Goal: Complete application form

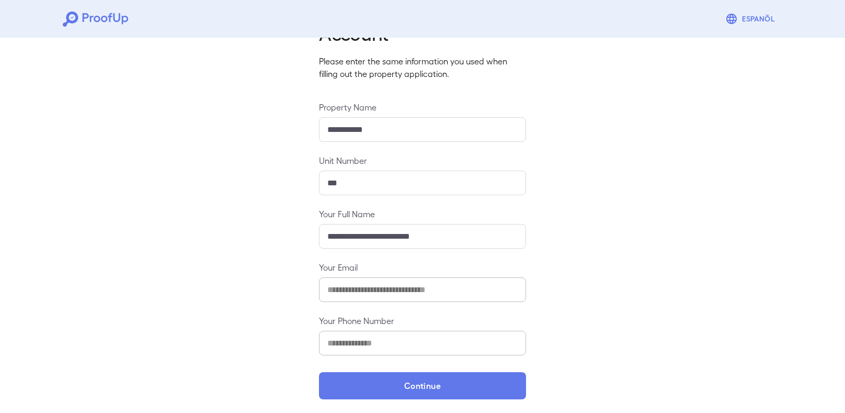
scroll to position [61, 0]
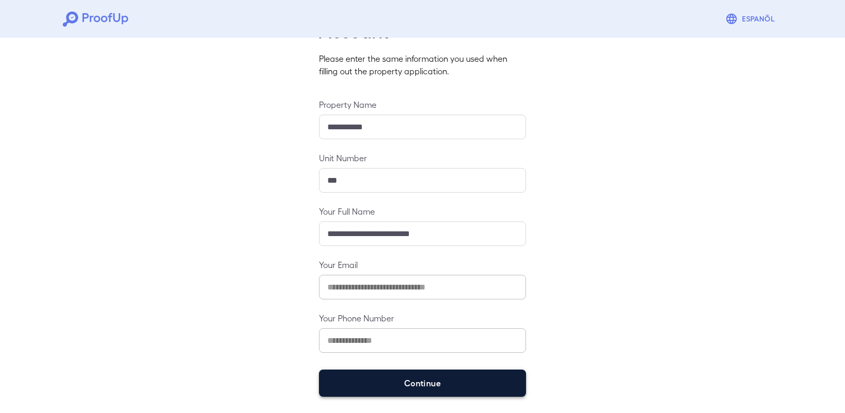
click at [489, 394] on button "Continue" at bounding box center [422, 382] width 207 height 27
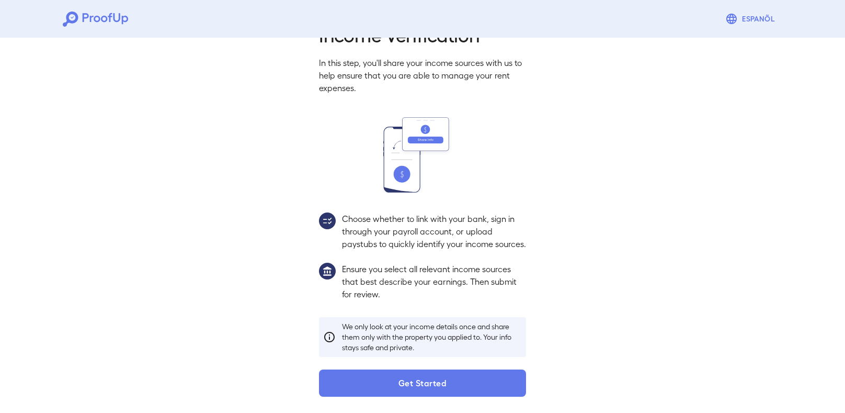
scroll to position [34, 0]
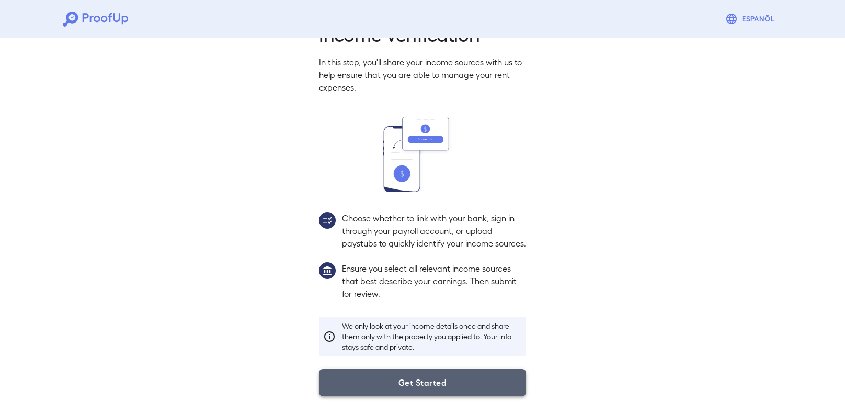
click at [459, 382] on button "Get Started" at bounding box center [422, 382] width 207 height 27
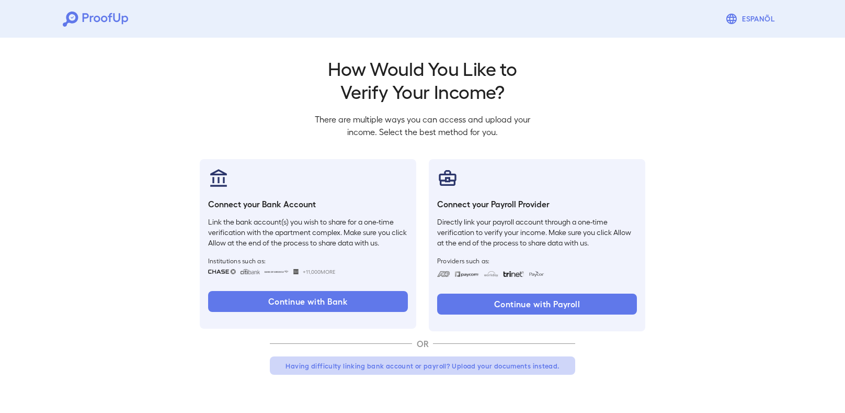
click at [375, 369] on button "Having difficulty linking bank account or payroll? Upload your documents instea…" at bounding box center [423, 365] width 306 height 19
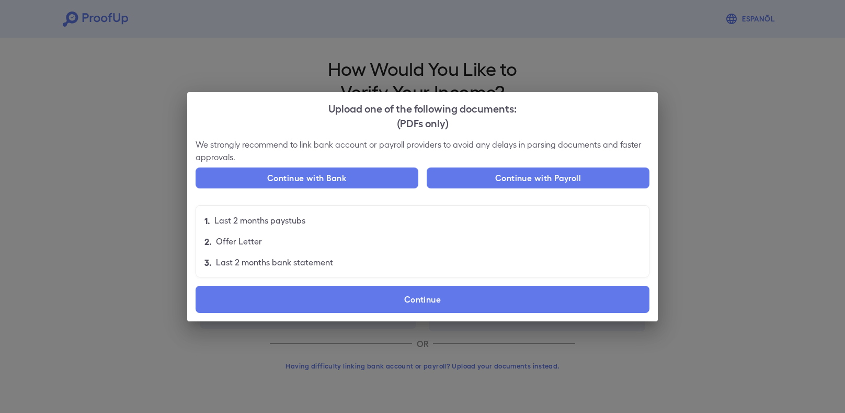
click at [284, 220] on p "Last 2 months paystubs" at bounding box center [260, 220] width 91 height 13
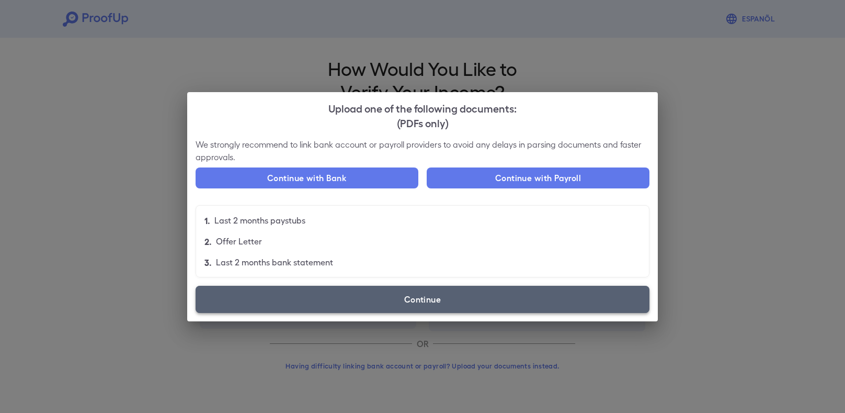
click at [383, 306] on label "Continue" at bounding box center [423, 299] width 454 height 27
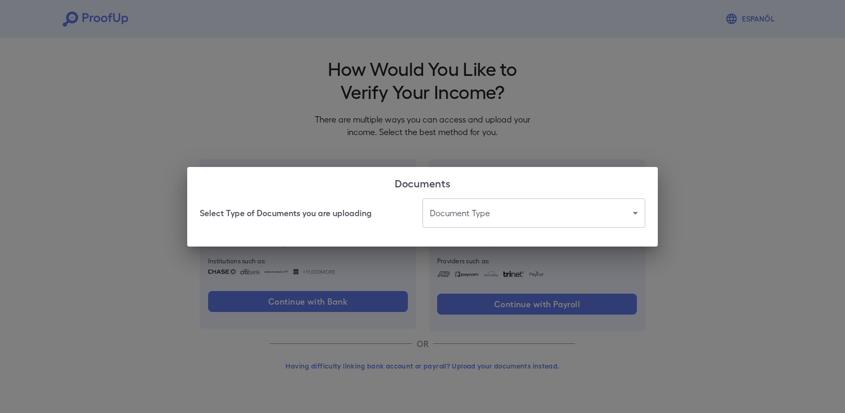
click at [513, 218] on body "Espanõl Go back How Would You Like to Verify Your Income? There are multiple wa…" at bounding box center [422, 200] width 845 height 400
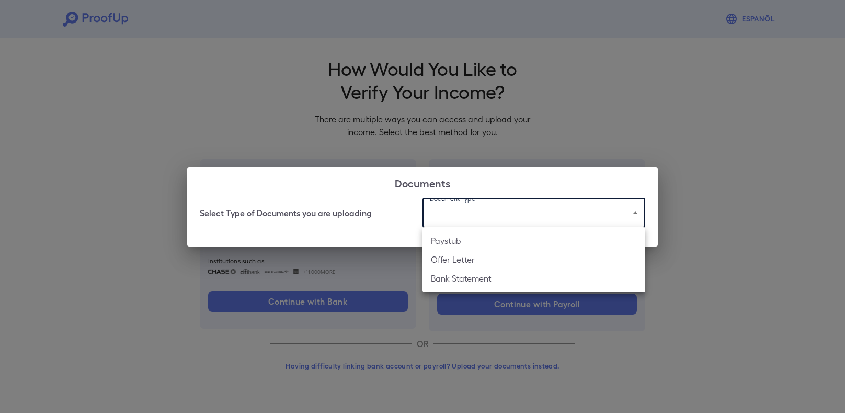
click at [469, 234] on li "Paystub" at bounding box center [534, 240] width 223 height 19
type input "*******"
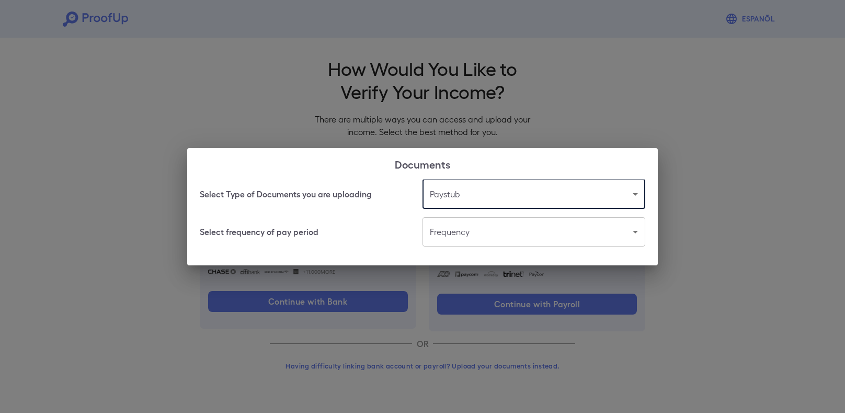
click at [469, 234] on body "Espanõl Go back How Would You Like to Verify Your Income? There are multiple wa…" at bounding box center [422, 200] width 845 height 400
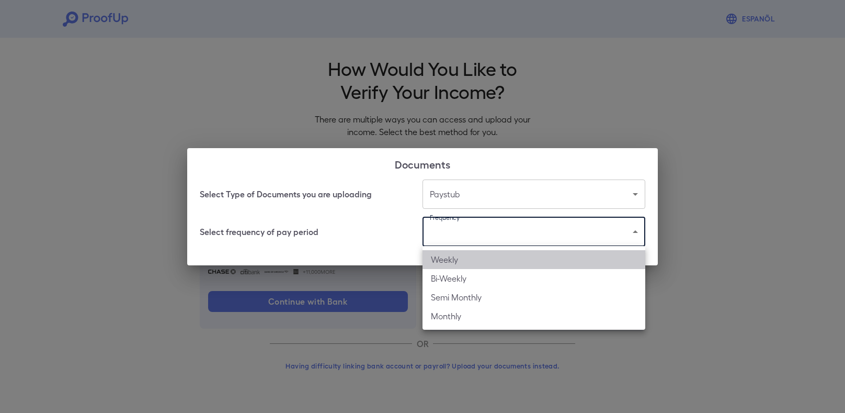
click at [458, 264] on li "Weekly" at bounding box center [534, 259] width 223 height 19
type input "******"
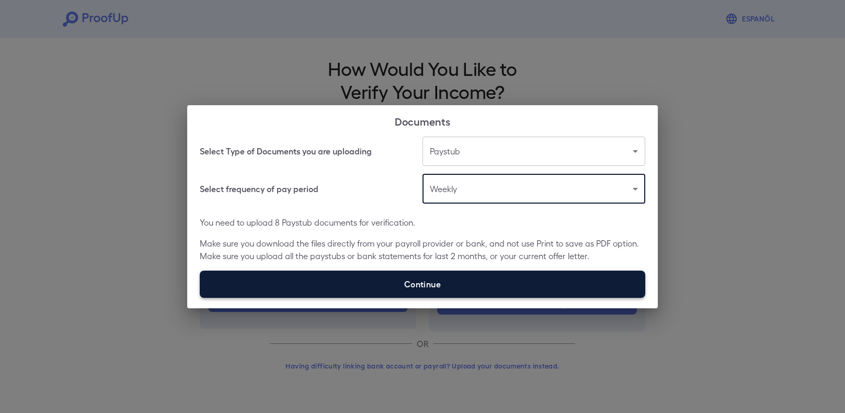
click at [455, 286] on label "Continue" at bounding box center [423, 283] width 446 height 27
click at [200, 297] on input "Continue" at bounding box center [200, 297] width 1 height 1
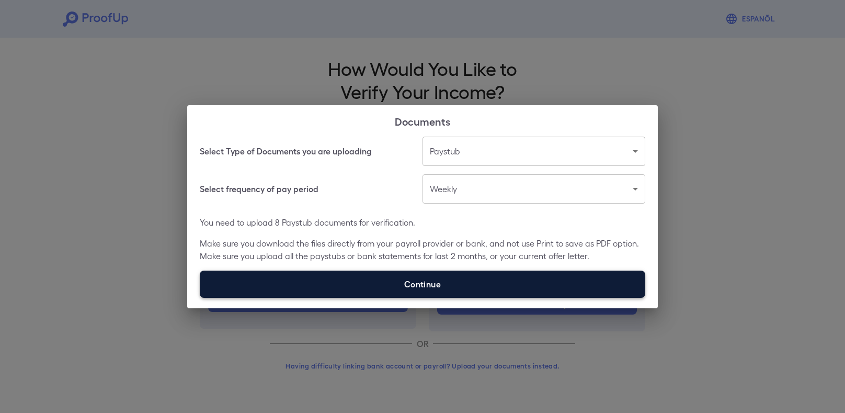
type input "**********"
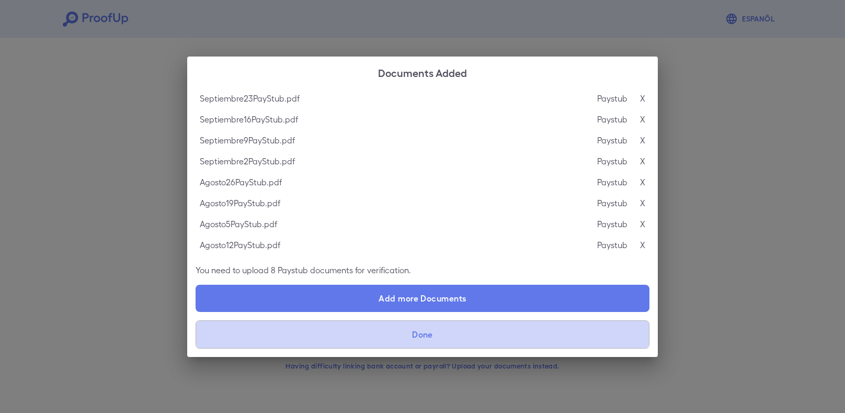
click at [522, 339] on button "Done" at bounding box center [423, 334] width 454 height 28
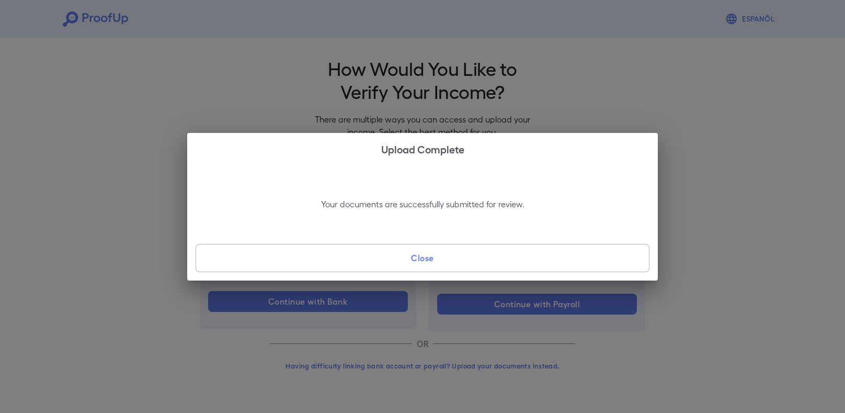
click at [551, 257] on button "Close" at bounding box center [423, 258] width 454 height 28
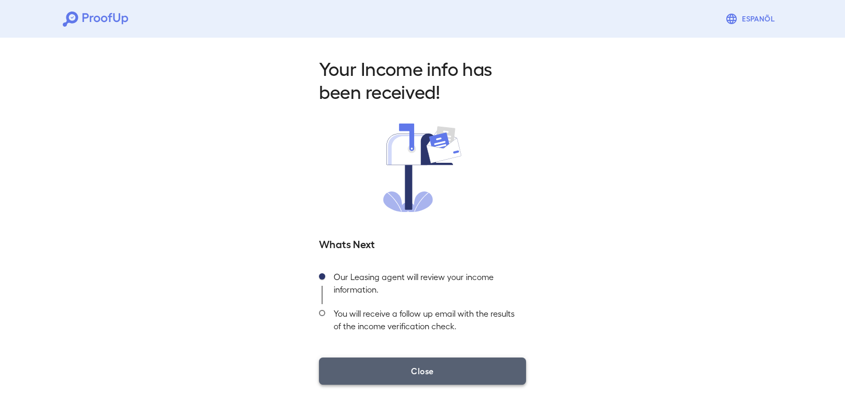
click at [428, 377] on button "Close" at bounding box center [422, 370] width 207 height 27
